Goal: Task Accomplishment & Management: Manage account settings

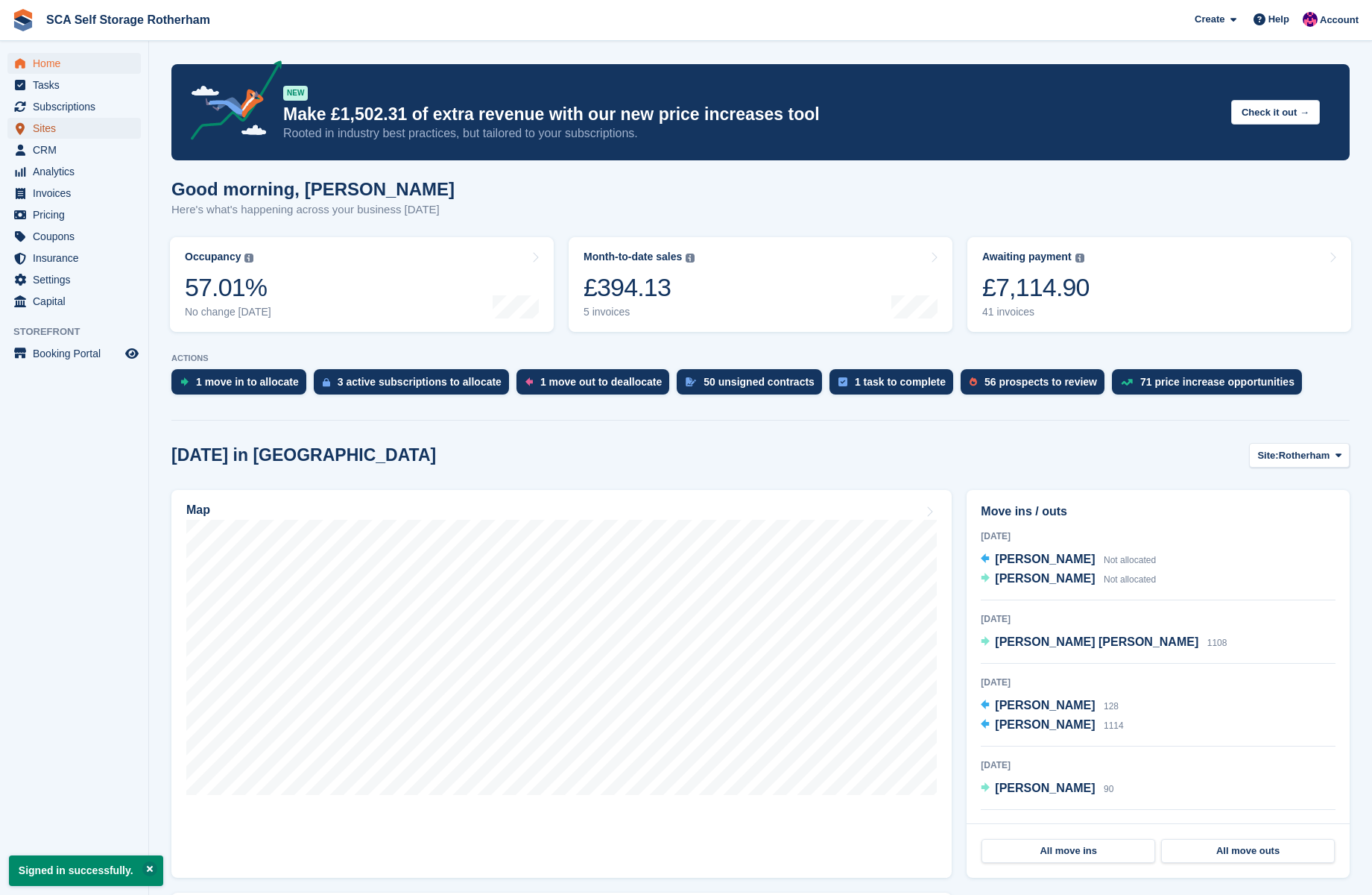
click at [53, 124] on span "Sites" at bounding box center [78, 128] width 90 height 21
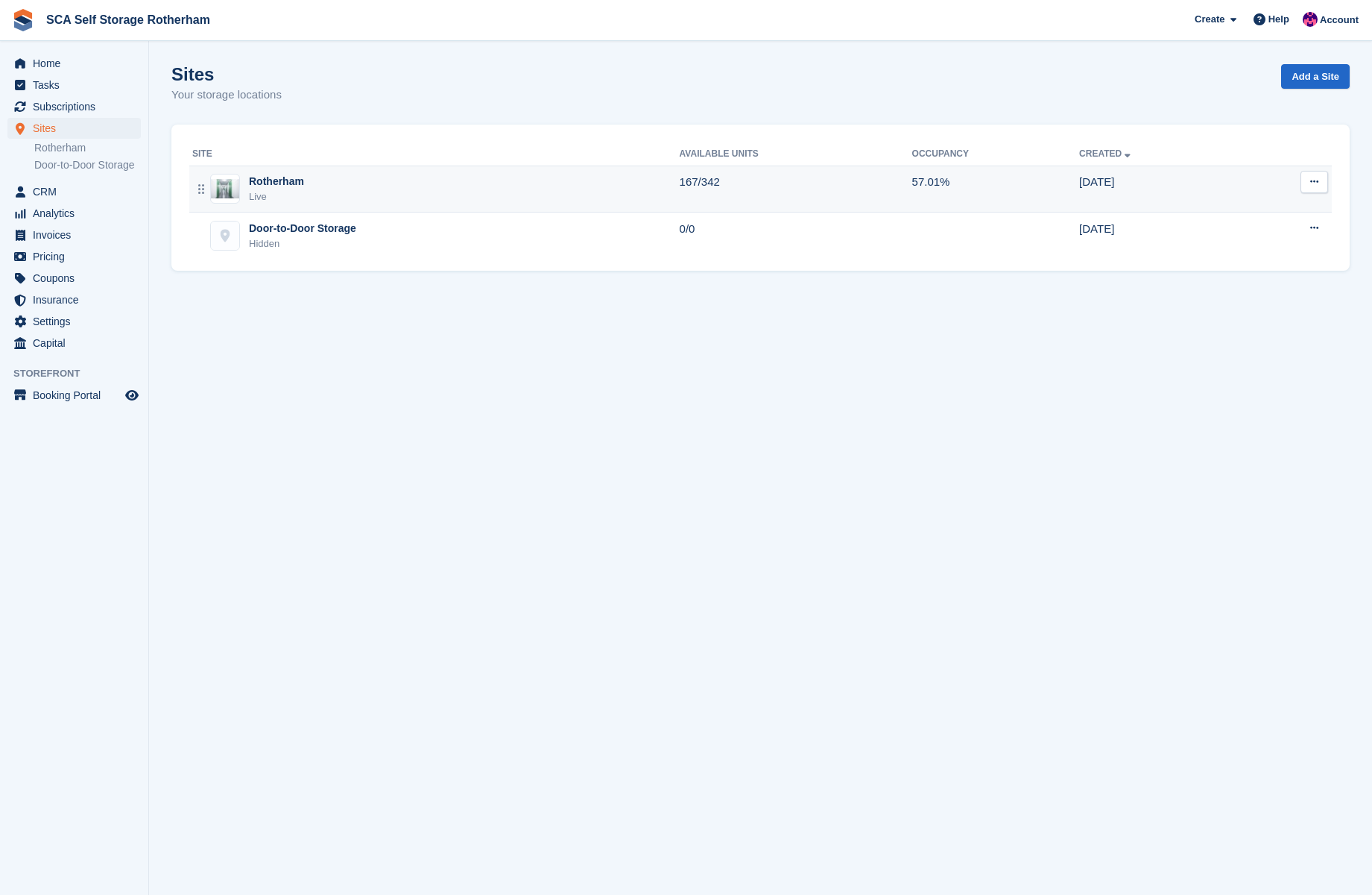
click at [377, 196] on div "Rotherham Live" at bounding box center [436, 189] width 488 height 30
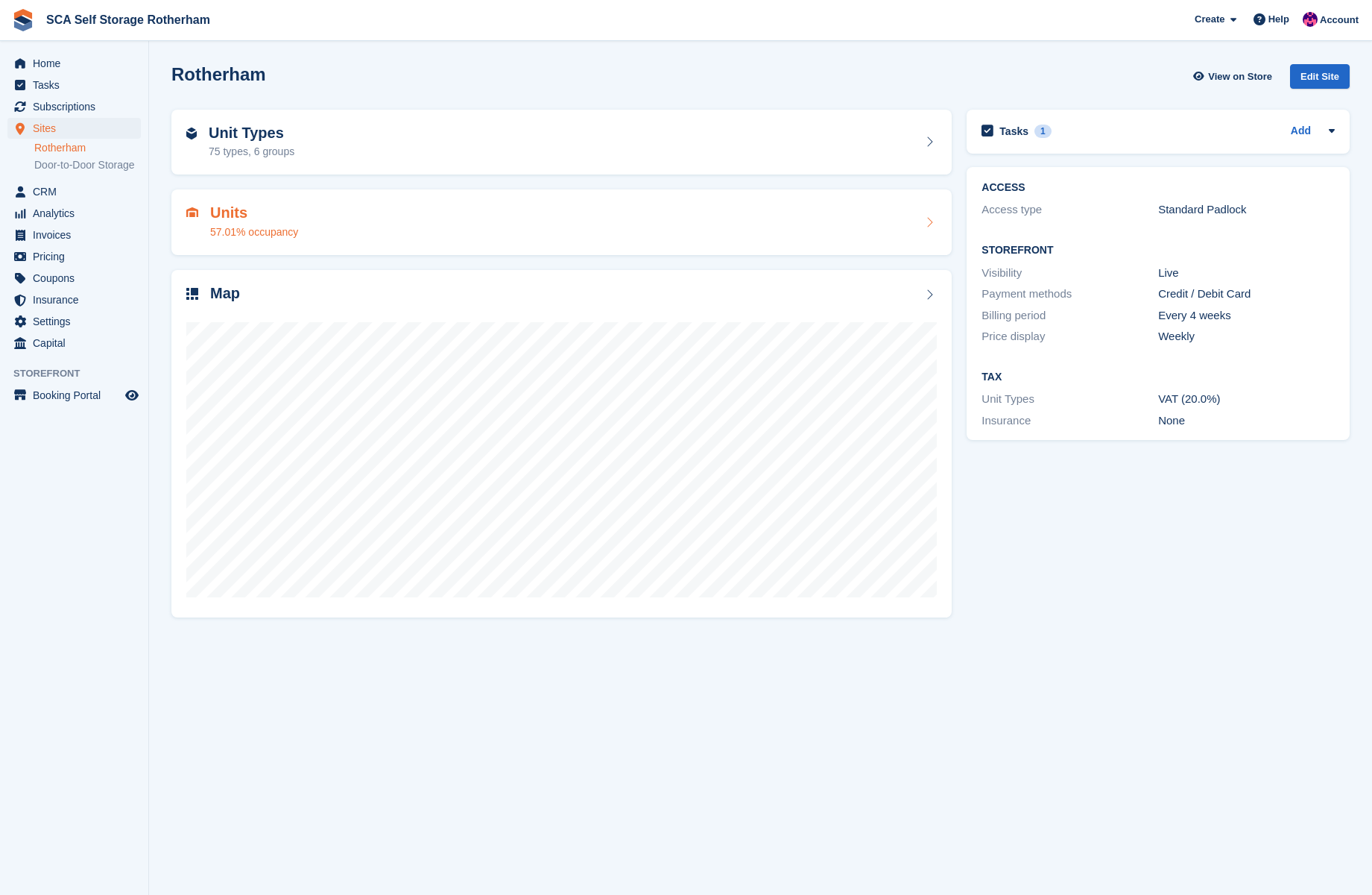
click at [347, 207] on div "Units 57.01% occupancy" at bounding box center [561, 222] width 751 height 36
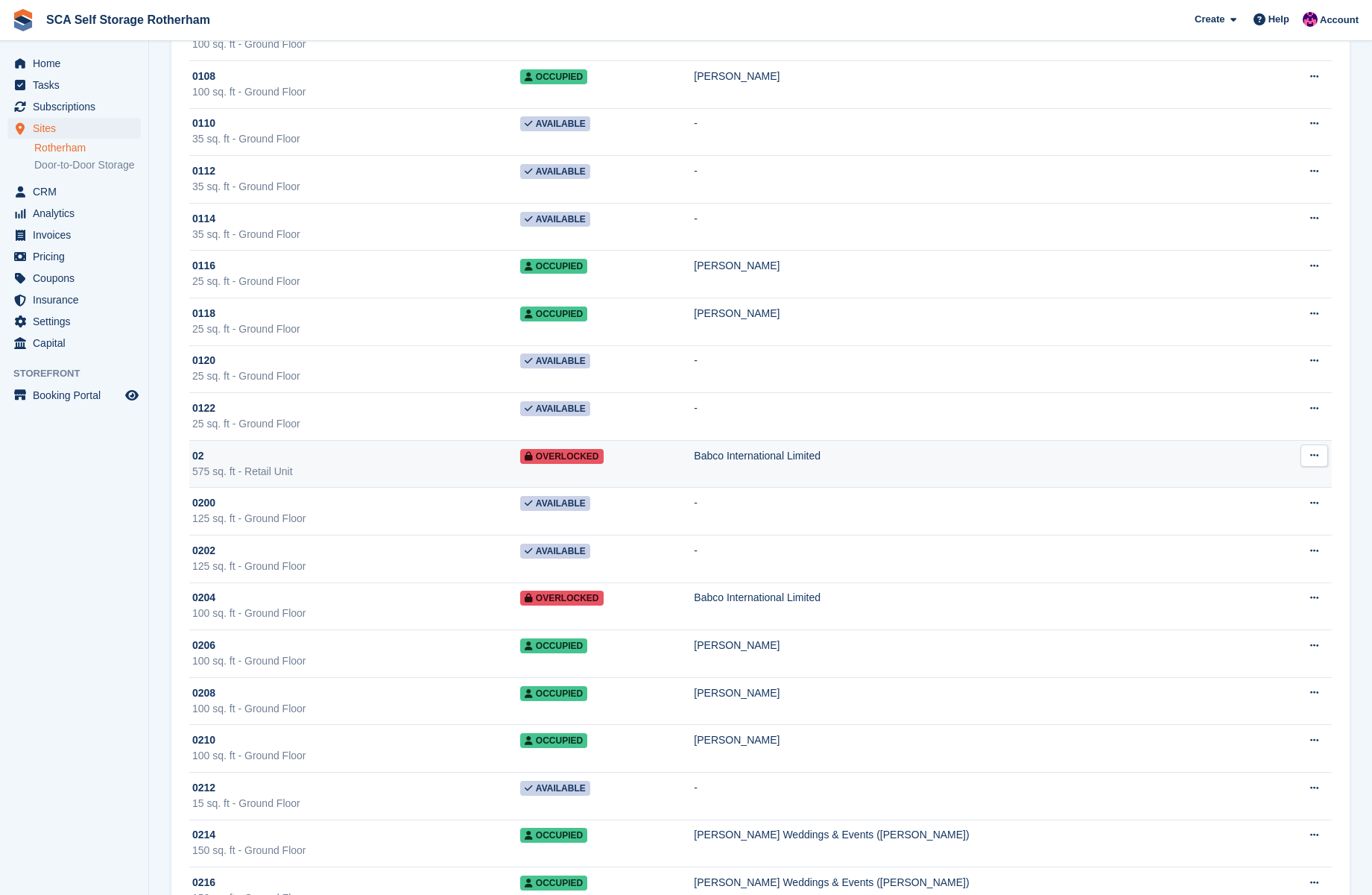
scroll to position [792, 0]
click at [383, 450] on div "02" at bounding box center [355, 455] width 328 height 15
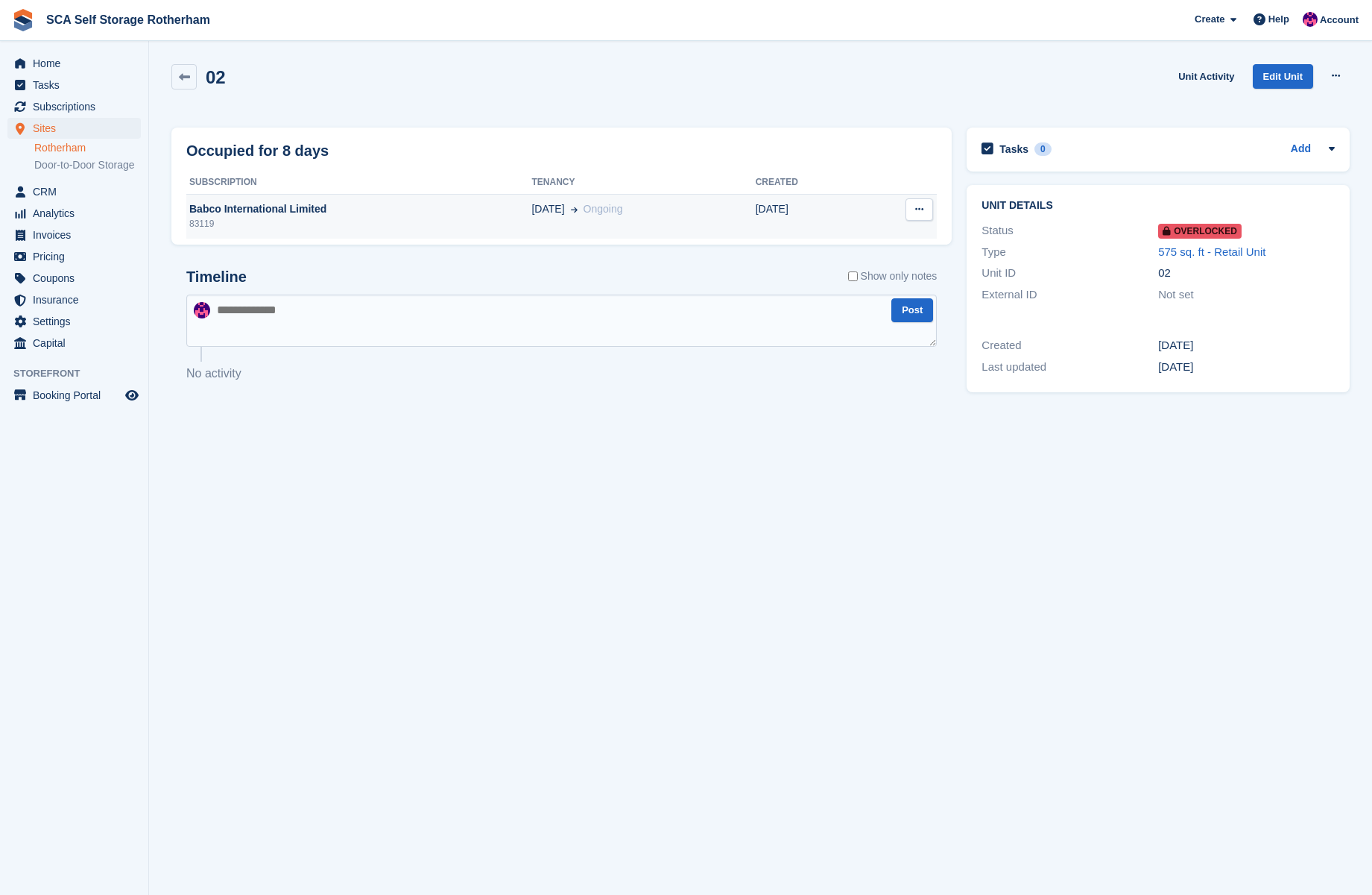
click at [335, 224] on div "83119" at bounding box center [359, 224] width 345 height 14
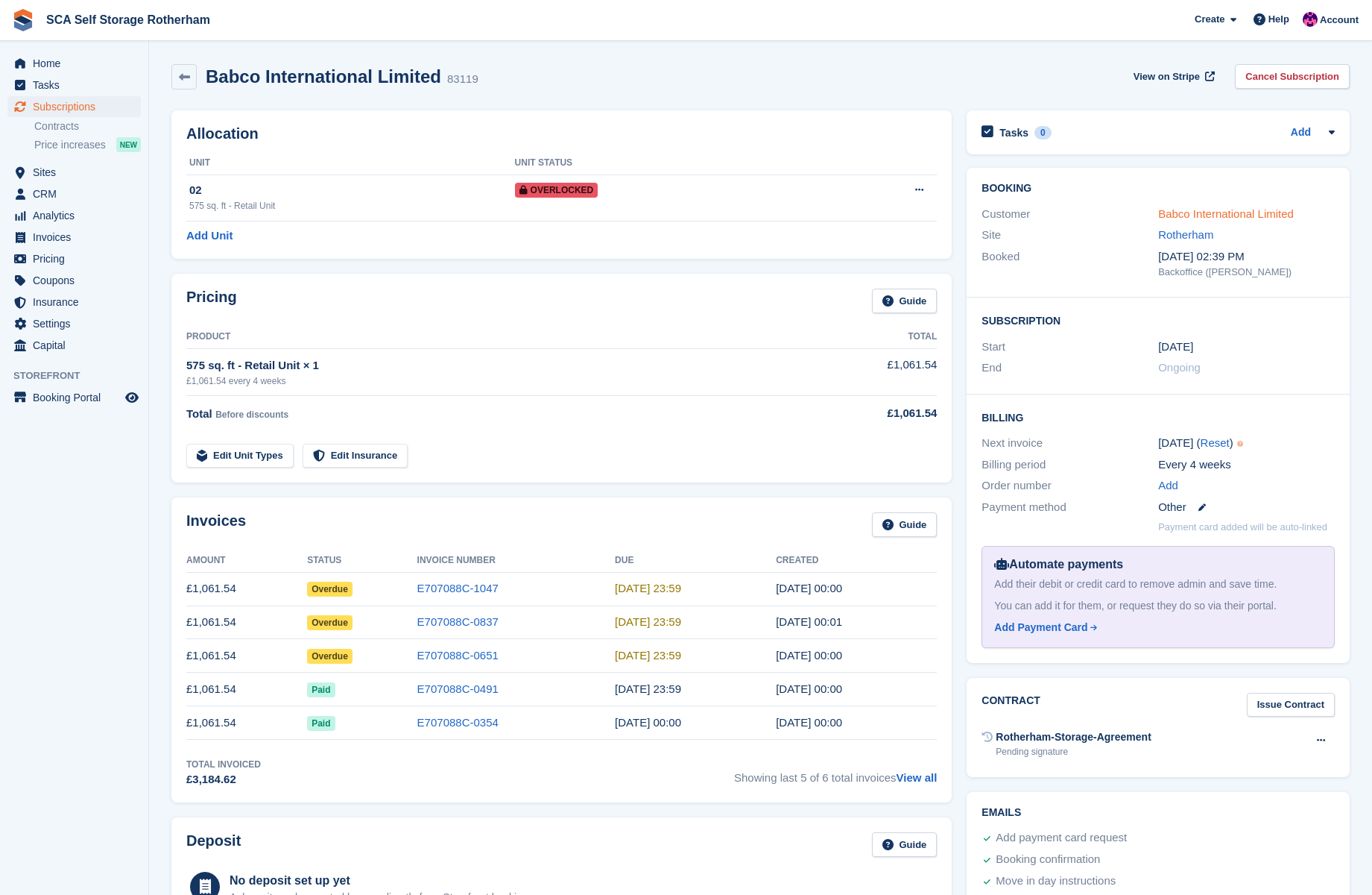
click at [1231, 211] on link "Babco International Limited" at bounding box center [1226, 213] width 135 height 13
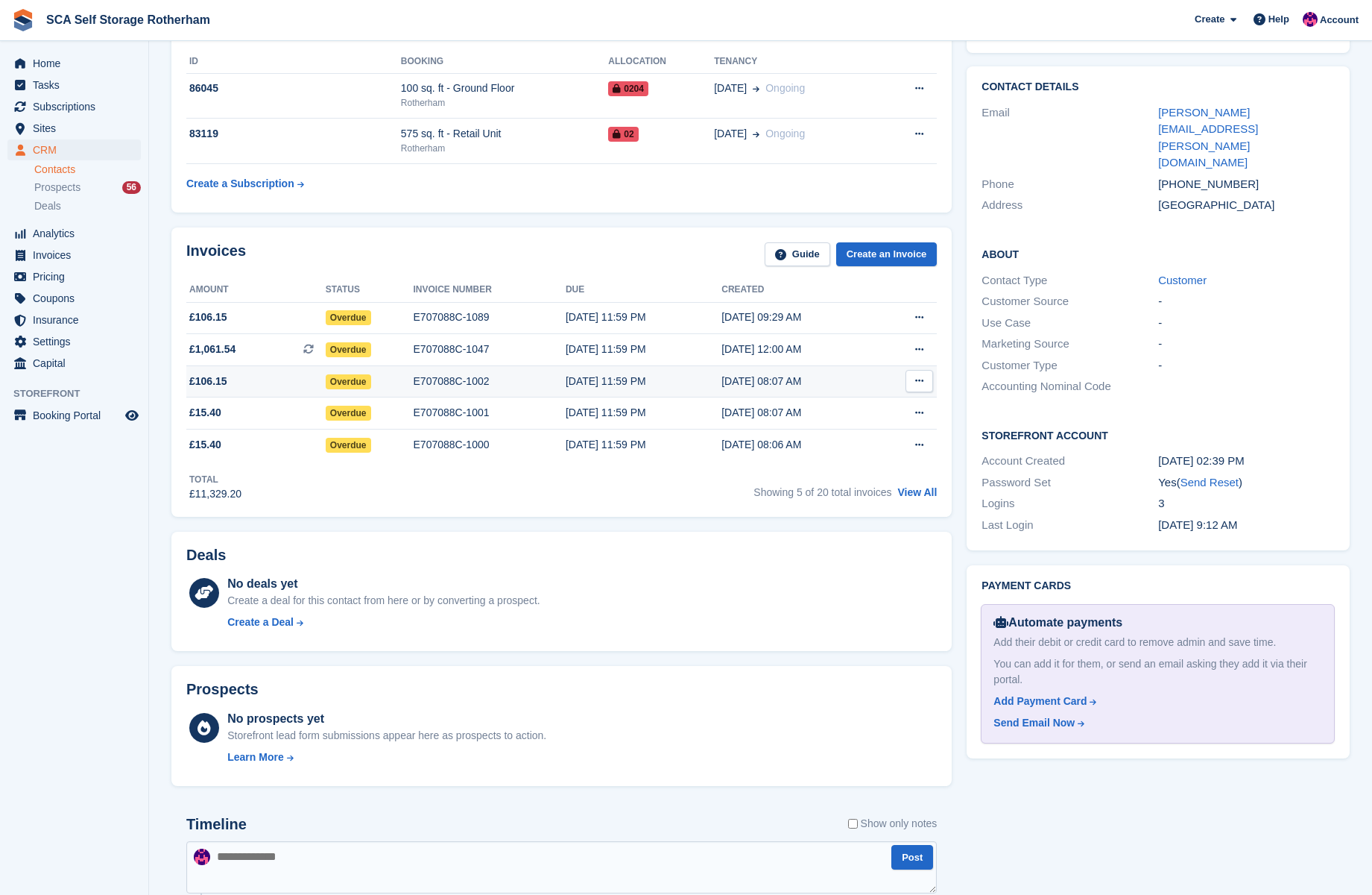
scroll to position [175, 0]
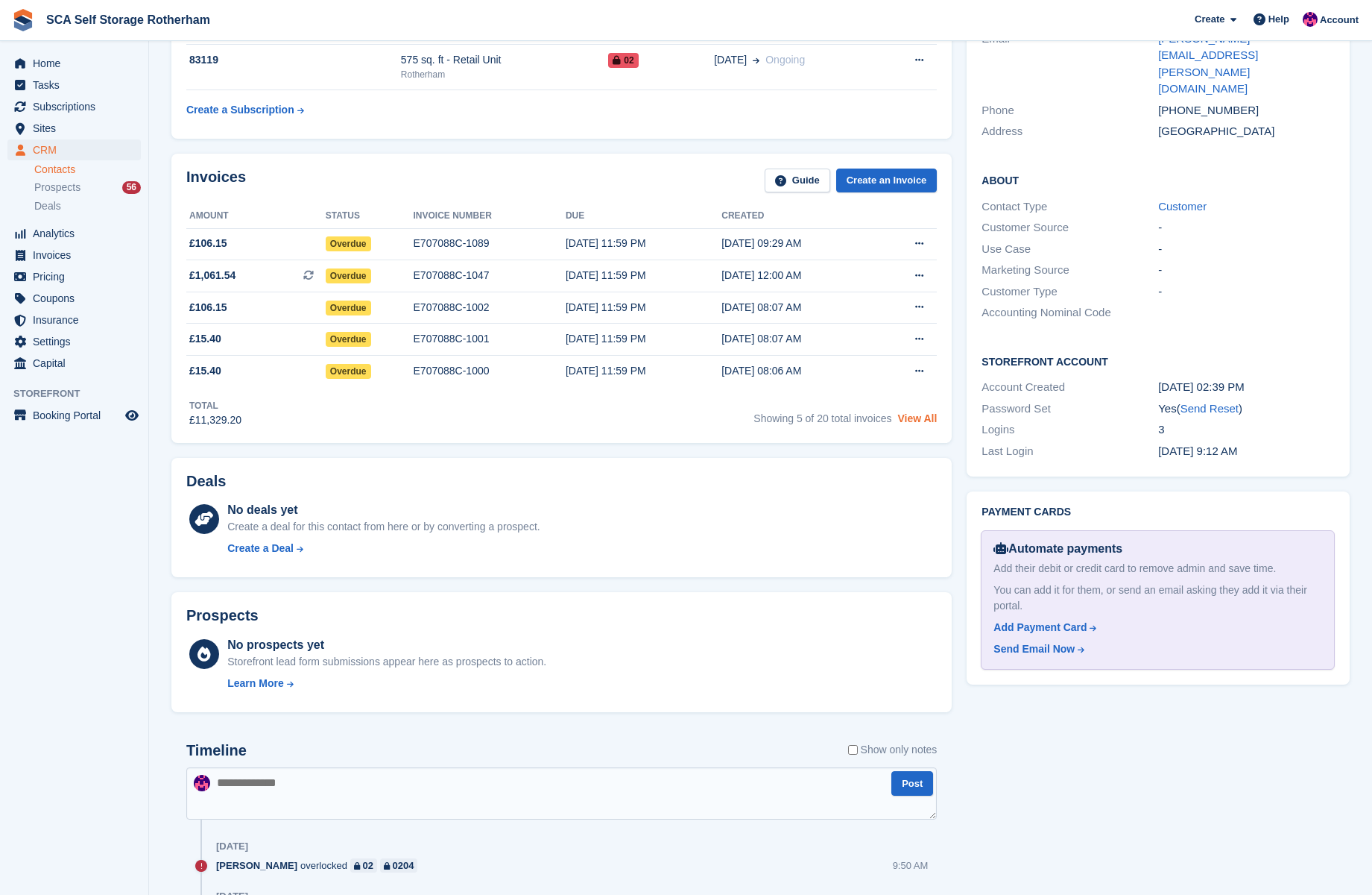
click at [916, 422] on link "View All" at bounding box center [917, 418] width 40 height 12
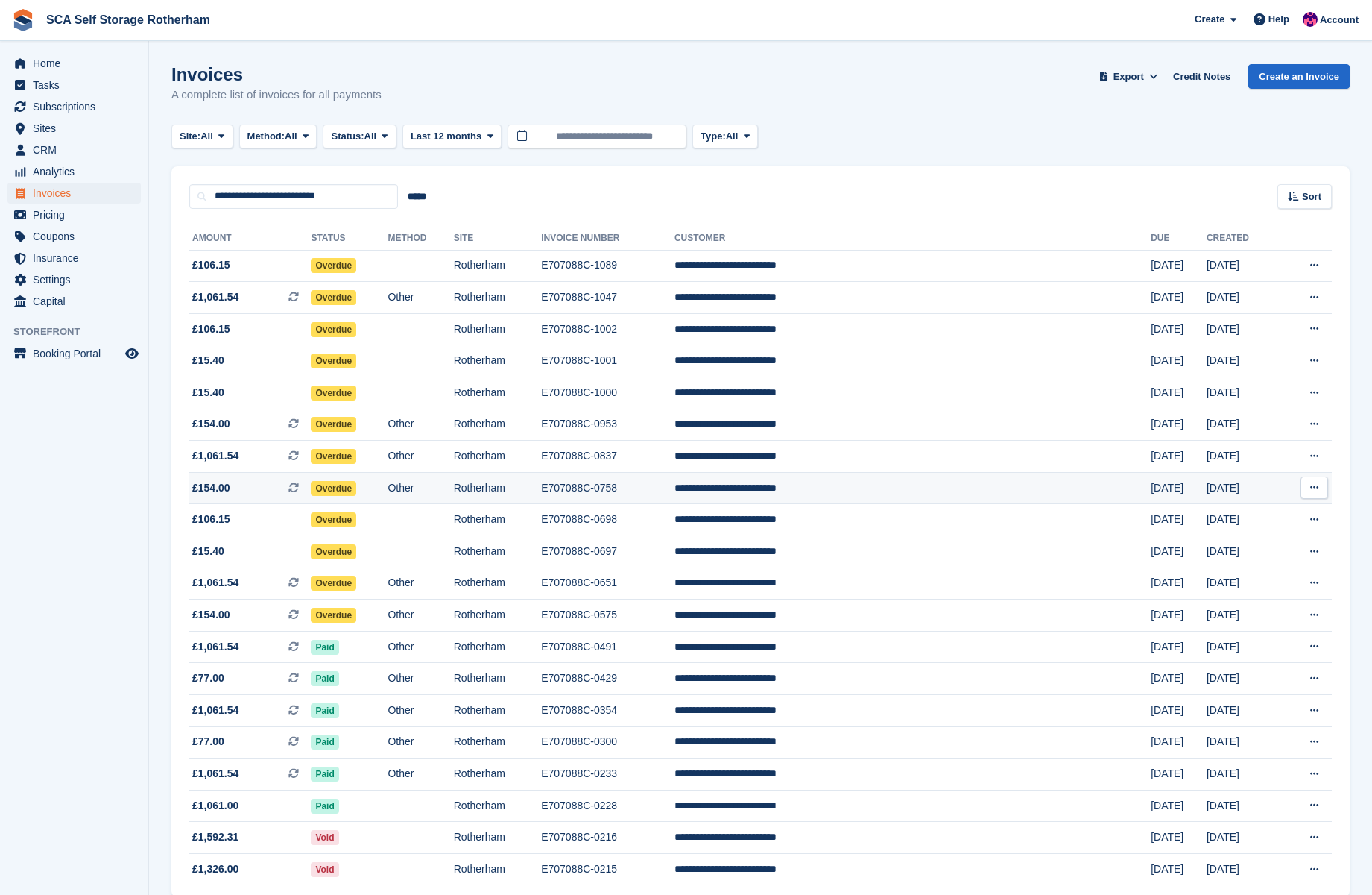
scroll to position [80, 0]
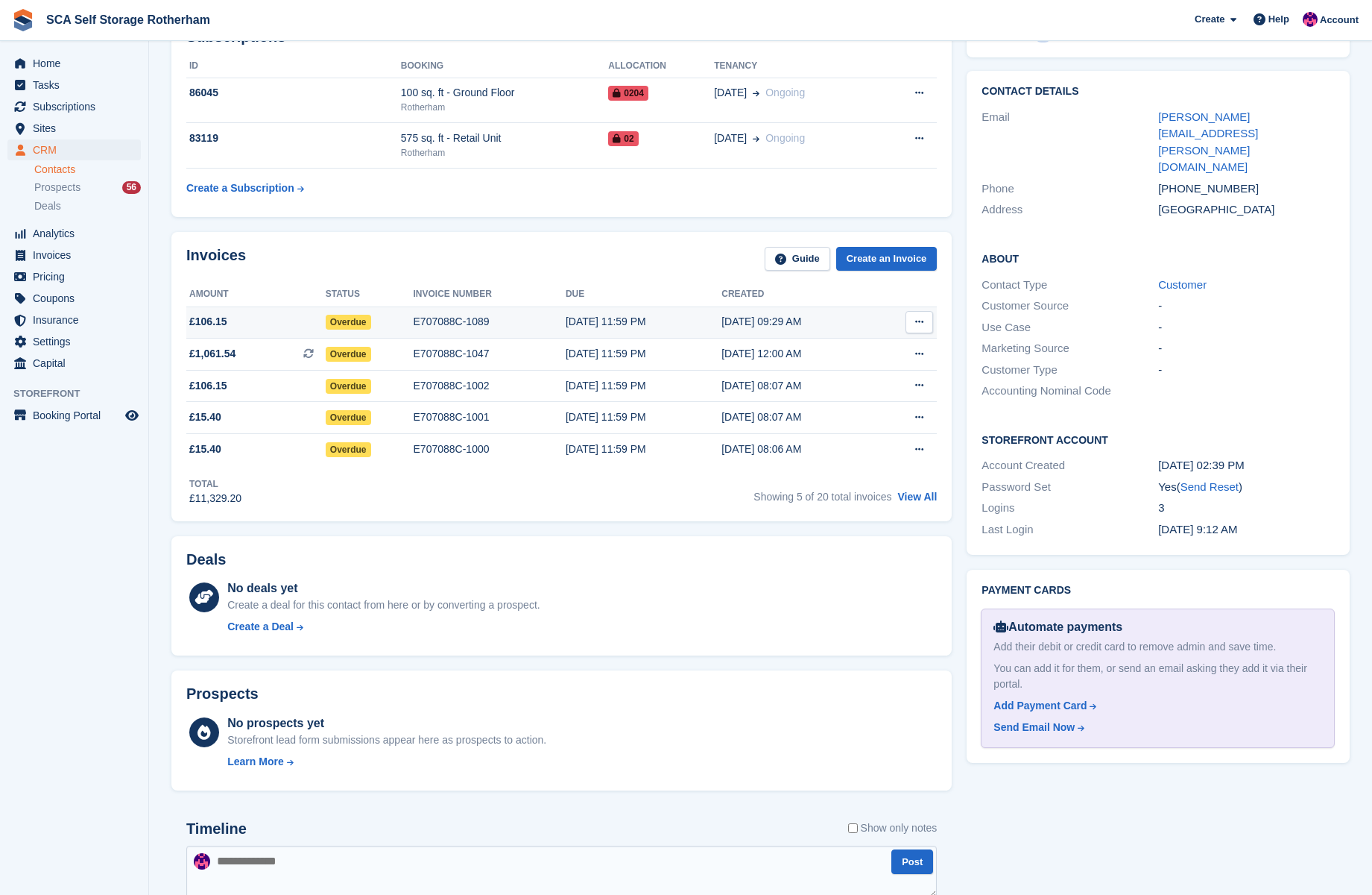
scroll to position [68, 0]
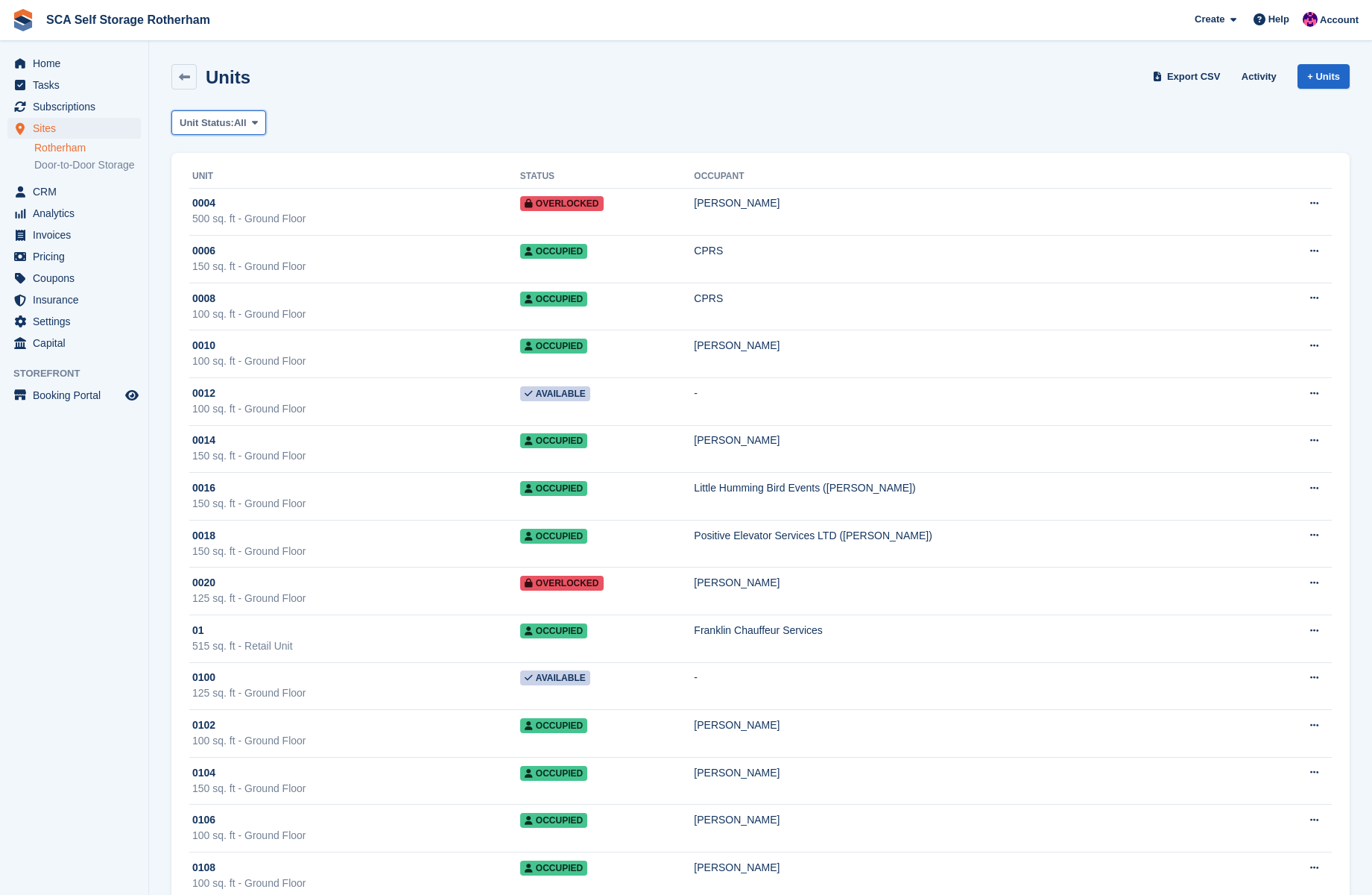
click at [244, 115] on span "All" at bounding box center [240, 123] width 13 height 15
drag, startPoint x: 372, startPoint y: 103, endPoint x: 870, endPoint y: 96, distance: 498.0
click at [253, 124] on button "Unit Status: All" at bounding box center [219, 122] width 95 height 25
click at [225, 271] on link "Overlocked" at bounding box center [242, 266] width 129 height 27
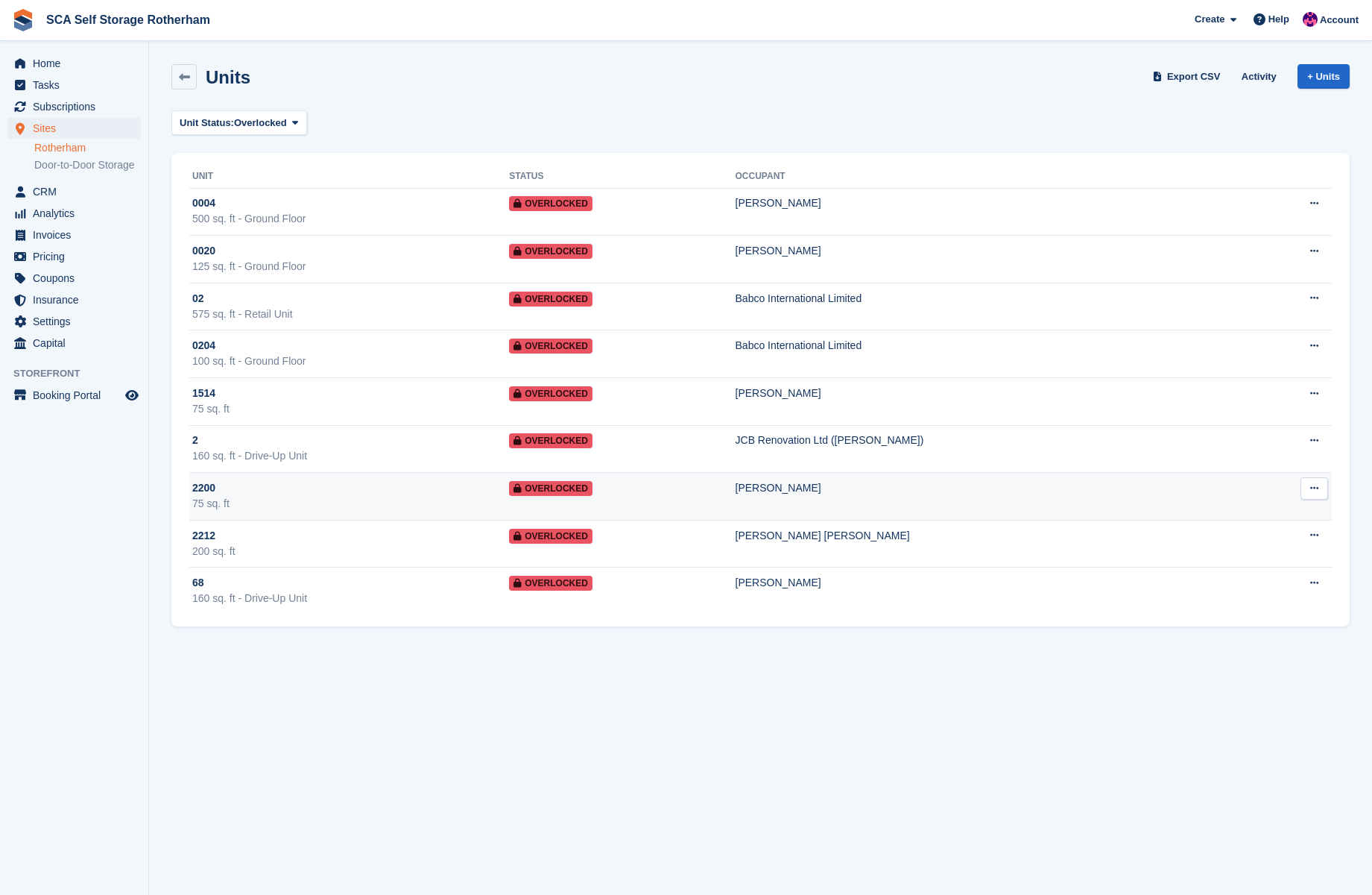
click at [430, 498] on div "75 sq. ft" at bounding box center [350, 504] width 317 height 15
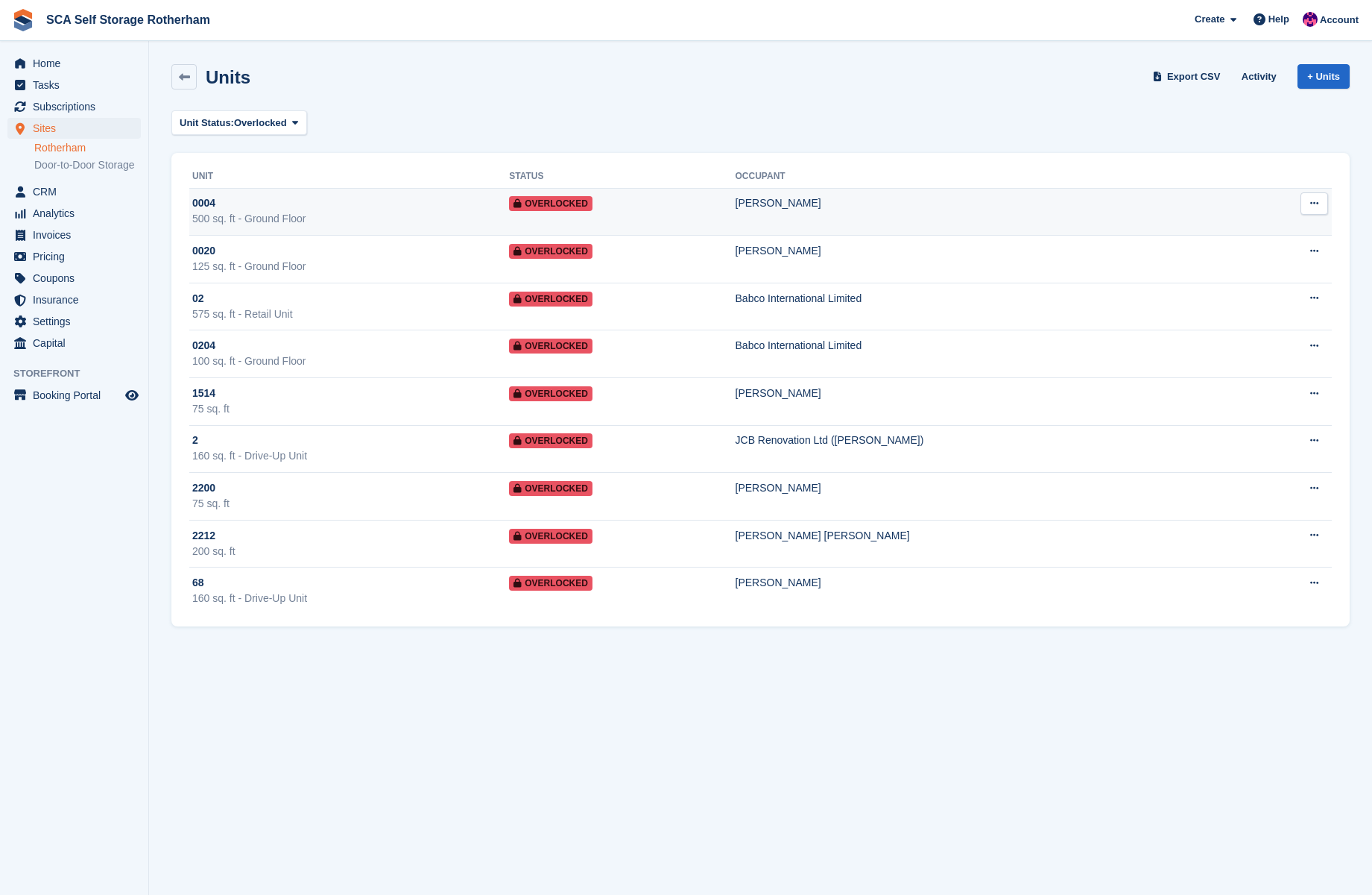
click at [375, 217] on div "500 sq. ft - Ground Floor" at bounding box center [350, 218] width 317 height 15
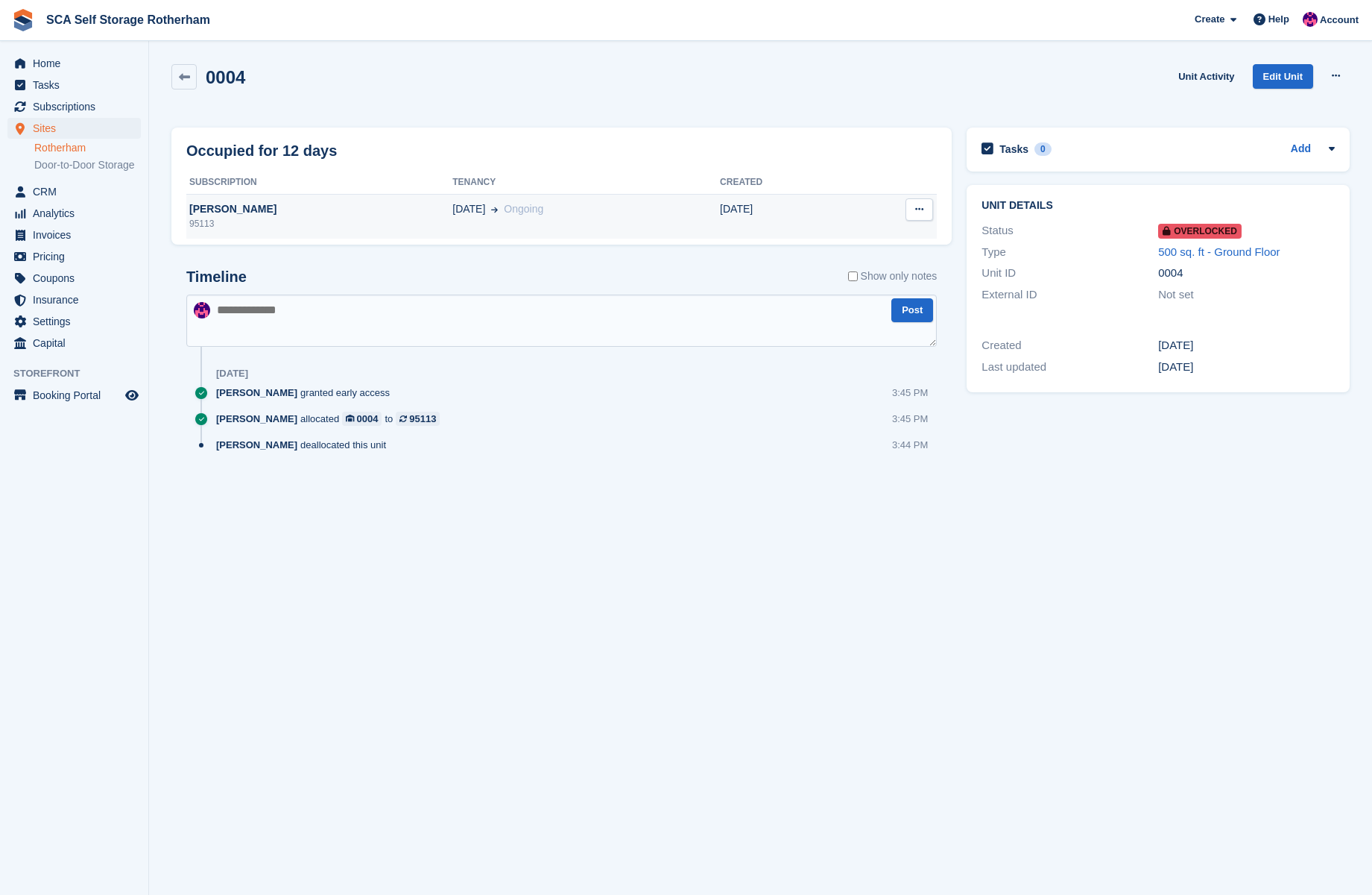
click at [845, 215] on td "Deallocate" at bounding box center [890, 216] width 91 height 45
click at [823, 208] on td "[DATE]" at bounding box center [783, 216] width 125 height 45
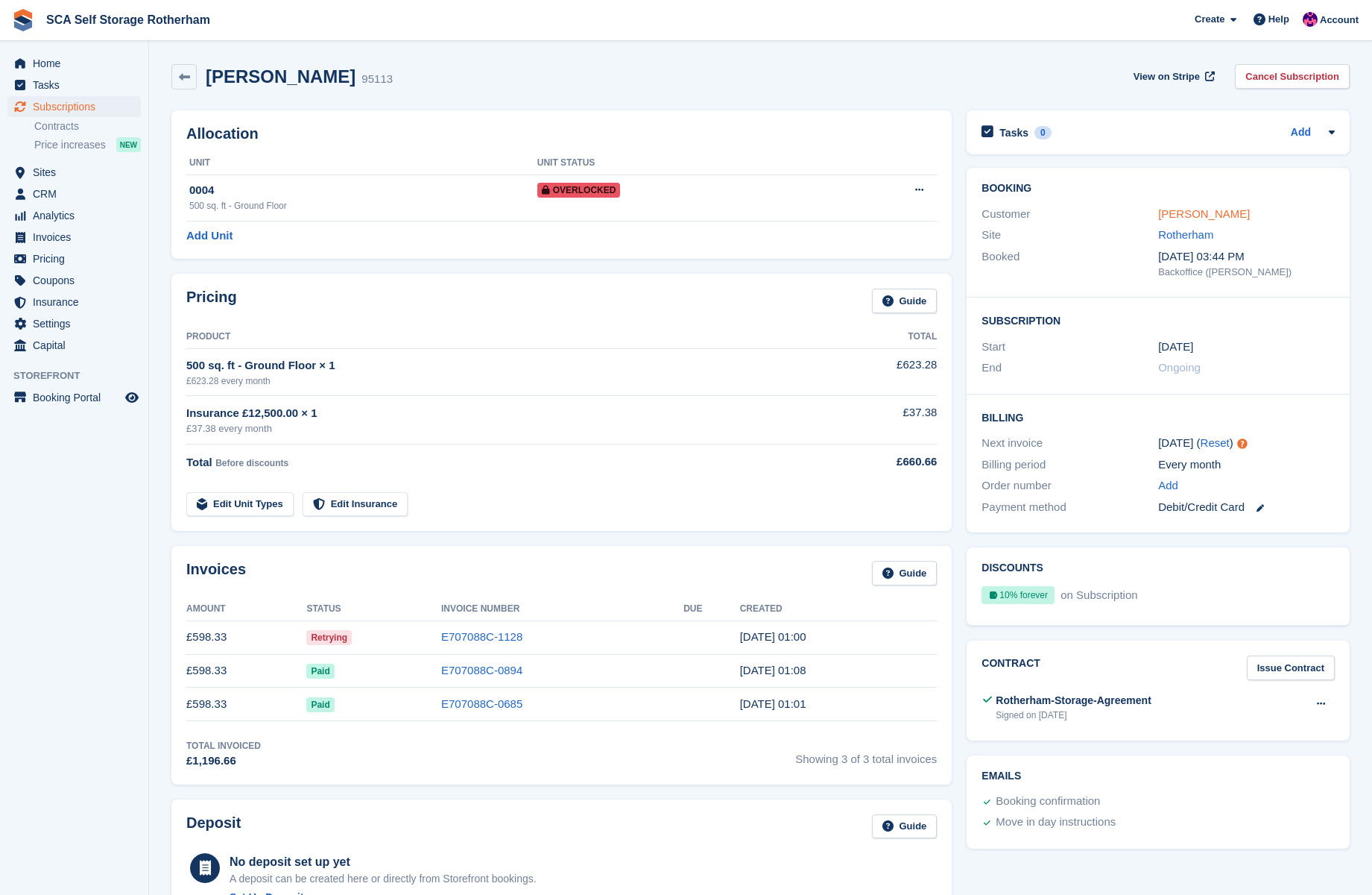
click at [1208, 215] on link "[PERSON_NAME]" at bounding box center [1204, 213] width 91 height 13
